Goal: Book appointment/travel/reservation

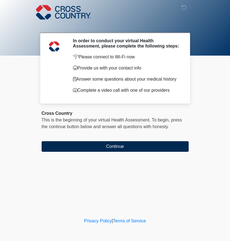
click at [101, 149] on button "Continue" at bounding box center [115, 146] width 147 height 11
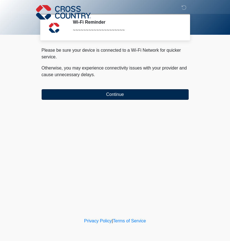
click at [105, 94] on button "Continue" at bounding box center [115, 94] width 147 height 11
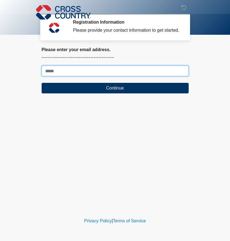
click at [121, 75] on input "Where should we email your response?" at bounding box center [115, 71] width 147 height 11
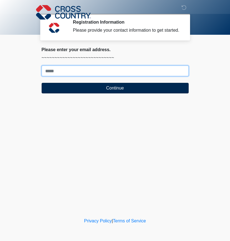
type input "**********"
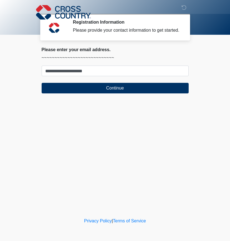
click at [112, 98] on div "**********" at bounding box center [114, 72] width 155 height 51
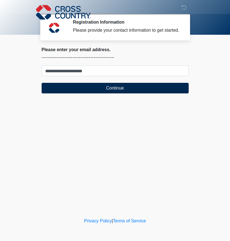
click at [112, 92] on button "Continue" at bounding box center [115, 88] width 147 height 11
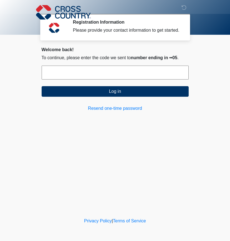
click at [102, 79] on input "text" at bounding box center [115, 73] width 147 height 14
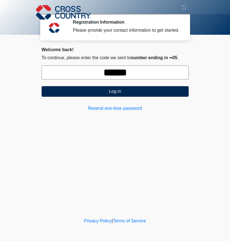
type input "******"
click at [111, 97] on button "Log in" at bounding box center [115, 91] width 147 height 11
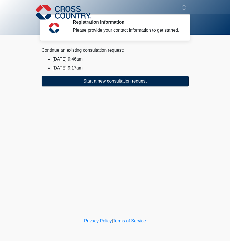
click at [104, 86] on button "Start a new consultation request" at bounding box center [115, 81] width 147 height 11
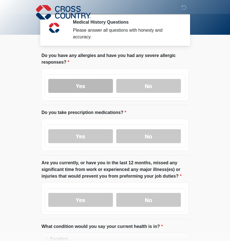
click at [94, 89] on label "Yes" at bounding box center [80, 86] width 65 height 14
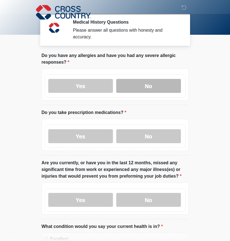
click at [134, 90] on label "No" at bounding box center [148, 86] width 65 height 14
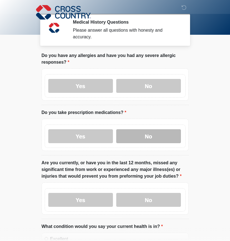
click at [133, 132] on label "No" at bounding box center [148, 136] width 65 height 14
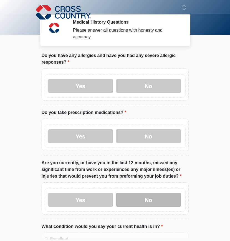
click at [132, 196] on label "No" at bounding box center [148, 200] width 65 height 14
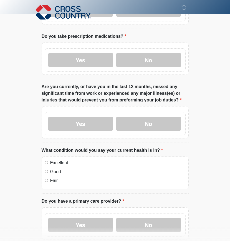
scroll to position [78, 0]
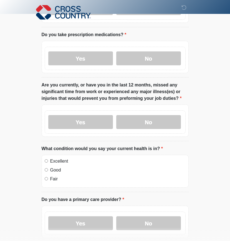
click at [117, 171] on label "Good" at bounding box center [118, 170] width 136 height 7
click at [115, 163] on label "Excellent" at bounding box center [118, 161] width 136 height 7
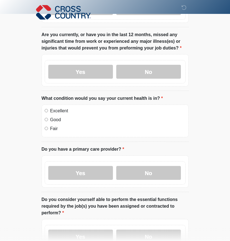
scroll to position [128, 0]
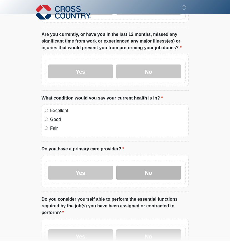
click at [134, 174] on label "No" at bounding box center [148, 172] width 65 height 14
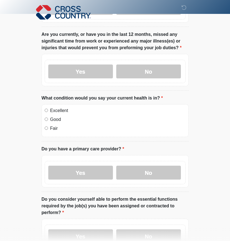
scroll to position [170, 0]
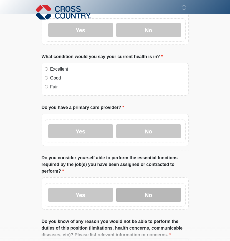
click at [134, 194] on label "No" at bounding box center [148, 195] width 65 height 14
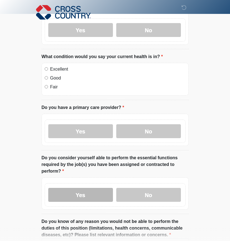
click at [86, 189] on label "Yes" at bounding box center [80, 195] width 65 height 14
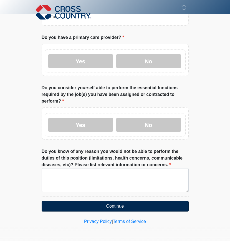
scroll to position [239, 0]
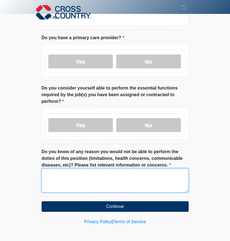
click at [115, 186] on textarea "Do you know of any reason you would not be able to perform the duties of this p…" at bounding box center [115, 180] width 147 height 24
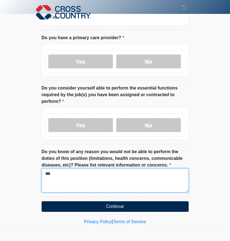
type textarea "***"
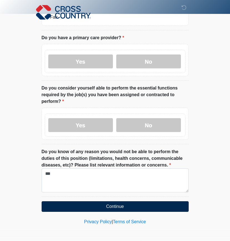
click at [118, 208] on button "Continue" at bounding box center [115, 206] width 147 height 11
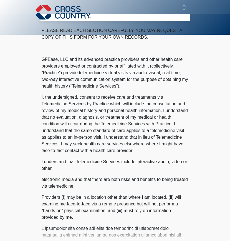
scroll to position [0, 0]
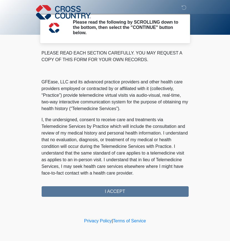
click at [98, 197] on div "‎ ‎ ‎ Please read the following by SCROLLING down to the bottom, then select th…" at bounding box center [115, 108] width 167 height 205
click at [98, 192] on div "PLEASE READ EACH SECTION CAREFULLY. YOU MAY REQUEST A COPY OF THIS FORM FOR YOU…" at bounding box center [115, 123] width 147 height 147
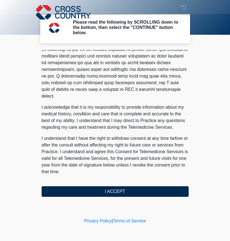
click at [93, 187] on button "I ACCEPT" at bounding box center [115, 191] width 147 height 11
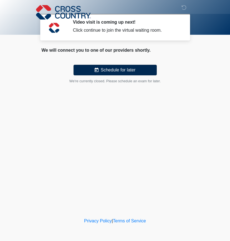
click at [117, 72] on button "Schedule for later" at bounding box center [115, 70] width 83 height 11
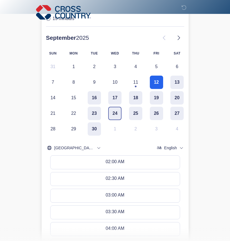
scroll to position [65, 0]
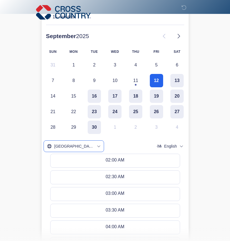
click at [80, 145] on span "[GEOGRAPHIC_DATA] / [GEOGRAPHIC_DATA]" at bounding box center [74, 146] width 40 height 6
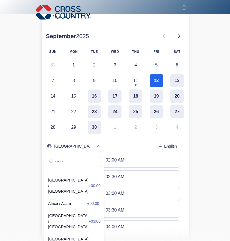
click at [69, 162] on input "text" at bounding box center [74, 162] width 54 height 10
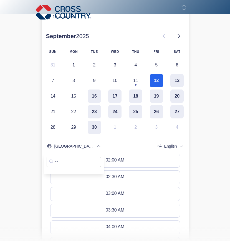
type input "*"
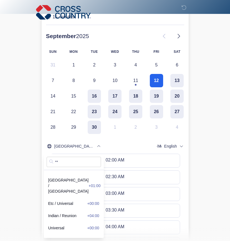
type input "*"
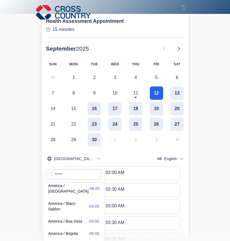
scroll to position [714, 0]
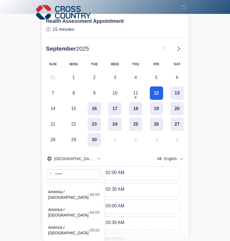
type input "*****"
click at [116, 157] on div at bounding box center [115, 158] width 143 height 11
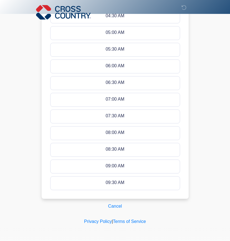
scroll to position [292, 0]
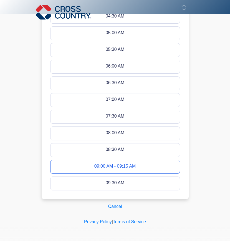
click at [118, 167] on div "09:00 AM - 09:15 AM" at bounding box center [114, 167] width 41 height 6
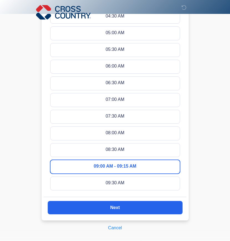
click at [115, 164] on div "09:00 AM - 09:15 AM" at bounding box center [115, 167] width 43 height 6
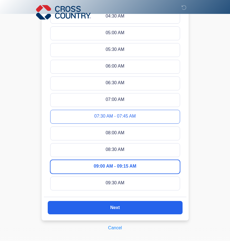
click at [119, 116] on div "07:30 AM - 07:45 AM" at bounding box center [114, 117] width 41 height 6
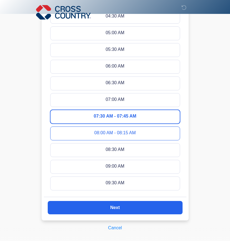
click at [121, 132] on div "08:00 AM - 08:15 AM" at bounding box center [114, 133] width 41 height 6
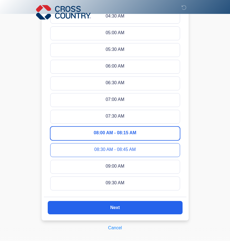
click at [121, 151] on div "08:30 AM - 08:45 AM" at bounding box center [114, 150] width 41 height 6
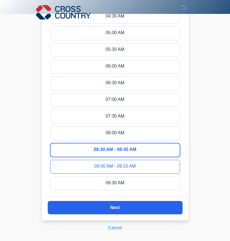
click at [114, 164] on div "09:00 AM - 09:15 AM" at bounding box center [114, 167] width 41 height 6
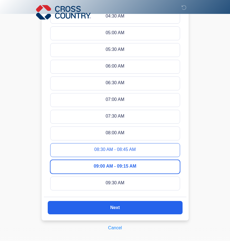
click at [111, 154] on button "08:30 AM - 08:45 AM" at bounding box center [115, 149] width 129 height 13
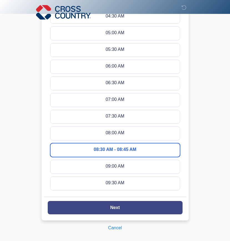
click at [0, 0] on slot "Next" at bounding box center [0, 0] width 0 height 0
click at [124, 206] on button "Next" at bounding box center [115, 207] width 135 height 13
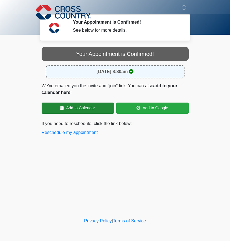
click at [89, 110] on link "Add to Calendar" at bounding box center [78, 107] width 72 height 11
